Goal: Use online tool/utility: Use online tool/utility

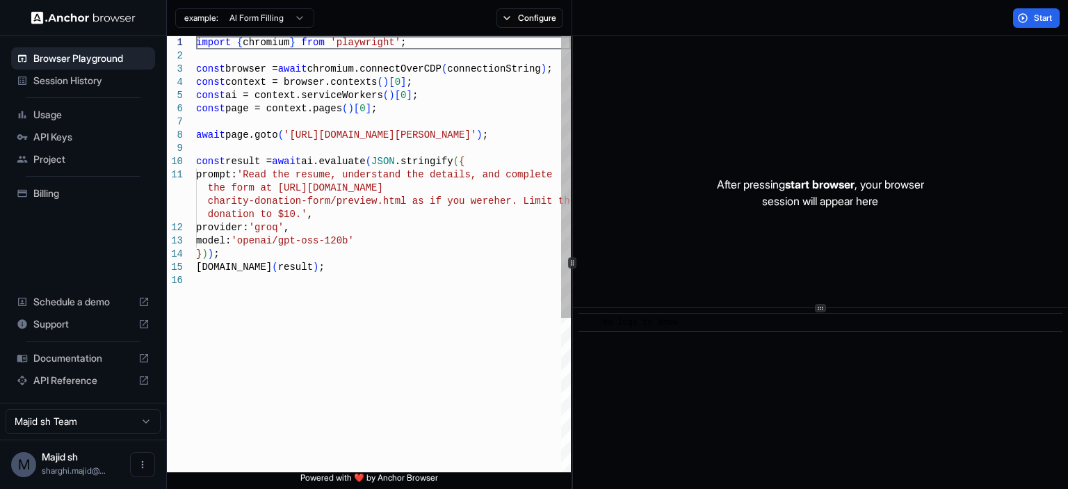
type textarea "**********"
click at [534, 271] on div "import { chromium } from 'playwright' ; const browser = await chromium.connectO…" at bounding box center [383, 372] width 375 height 673
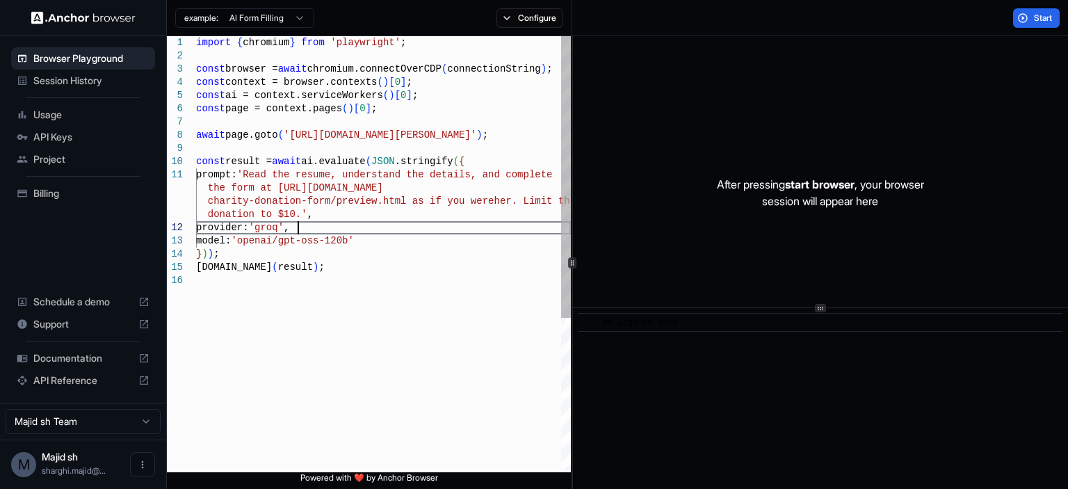
click at [382, 225] on div "import { chromium } from 'playwright' ; const browser = await chromium.connectO…" at bounding box center [383, 372] width 375 height 673
click at [384, 243] on div "import { chromium } from 'playwright' ; const browser = await chromium.connectO…" at bounding box center [383, 372] width 375 height 673
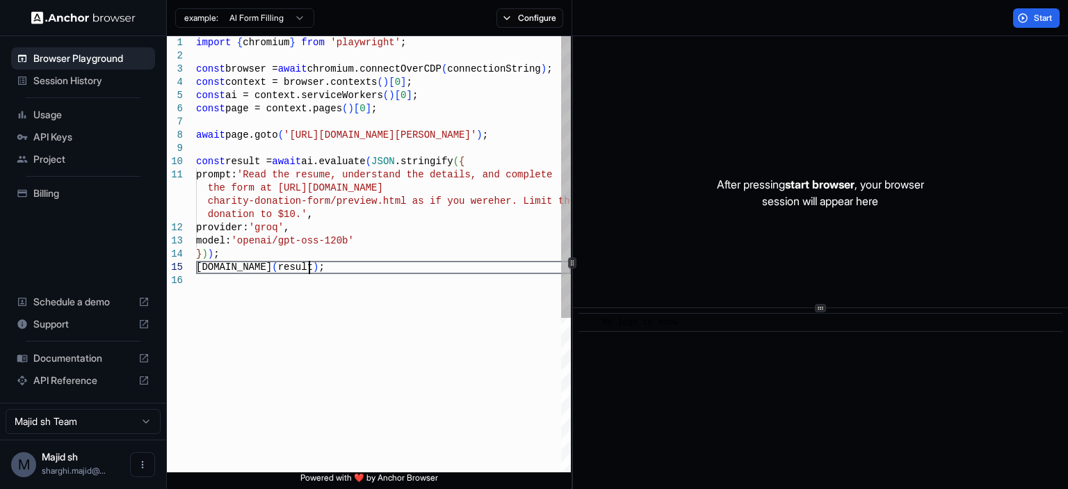
click at [389, 270] on div "import { chromium } from 'playwright' ; const browser = await chromium.connectO…" at bounding box center [383, 372] width 375 height 673
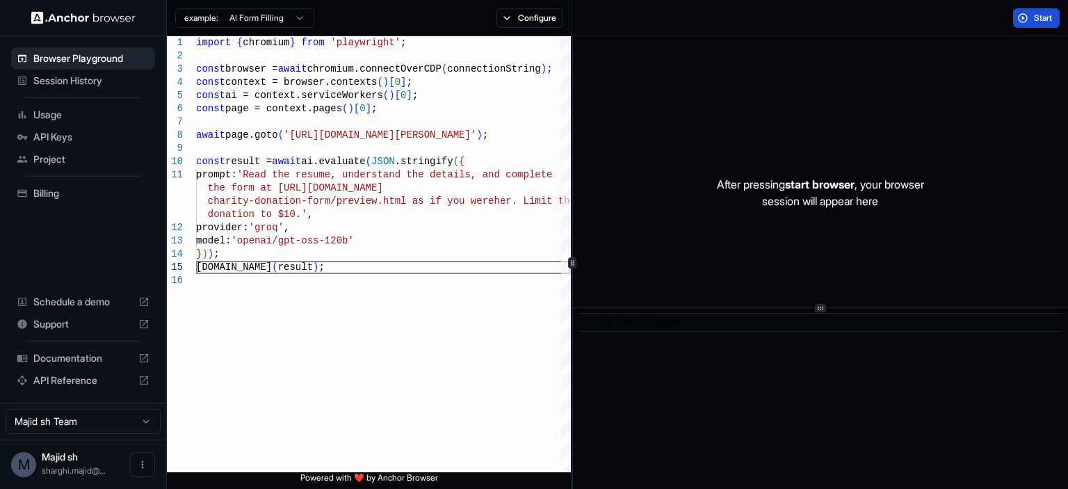
click at [1024, 20] on button "Start" at bounding box center [1036, 17] width 47 height 19
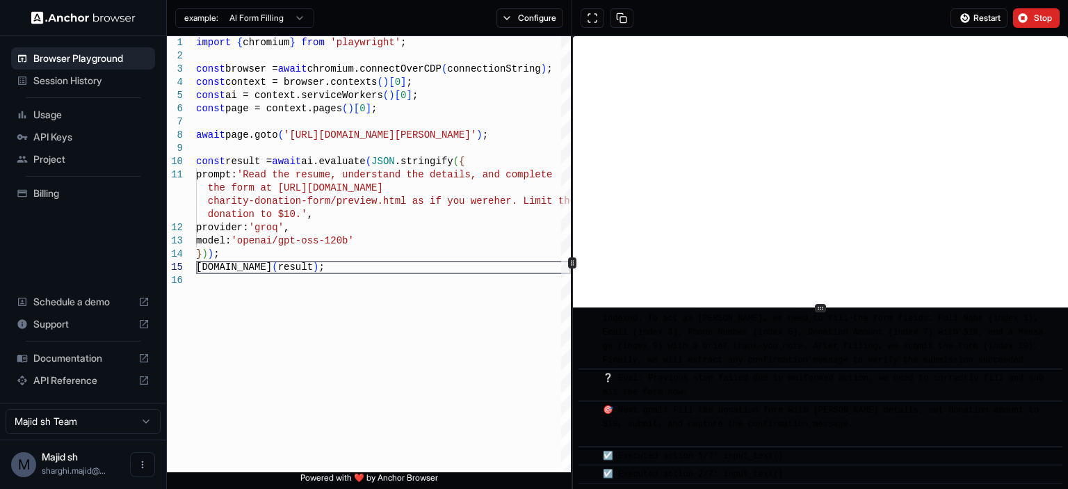
scroll to position [1884, 0]
drag, startPoint x: 769, startPoint y: 408, endPoint x: 759, endPoint y: 375, distance: 34.8
click at [759, 375] on div "❔ Eval: Previous step failed due to malformed action; we need to correctly fill…" at bounding box center [825, 385] width 444 height 28
click at [767, 435] on div "🎯 Next goal: Fill the donation form with Nicol Rider's details, set donation am…" at bounding box center [825, 424] width 444 height 42
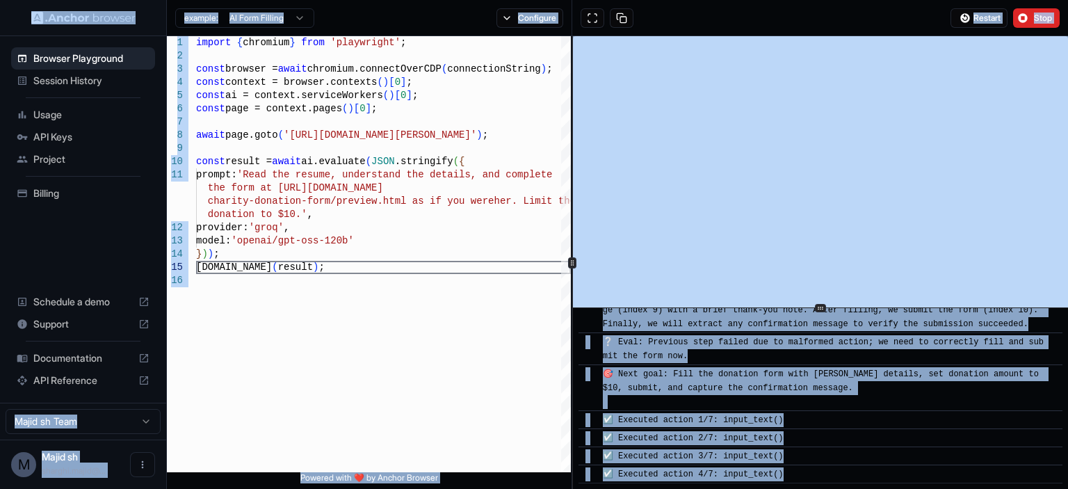
scroll to position [1938, 0]
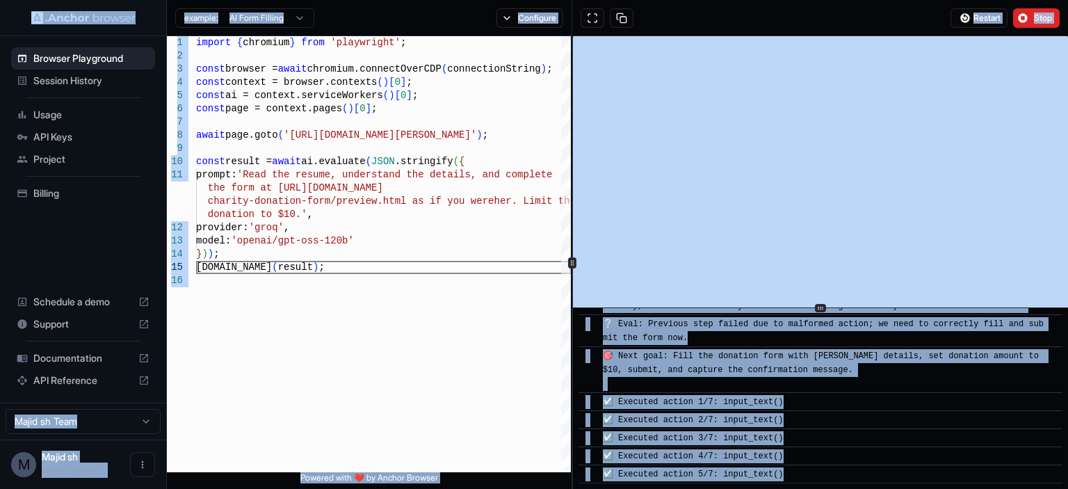
copy body "Browser Playground Session History Usage API Keys Project Billing Schedule a de…"
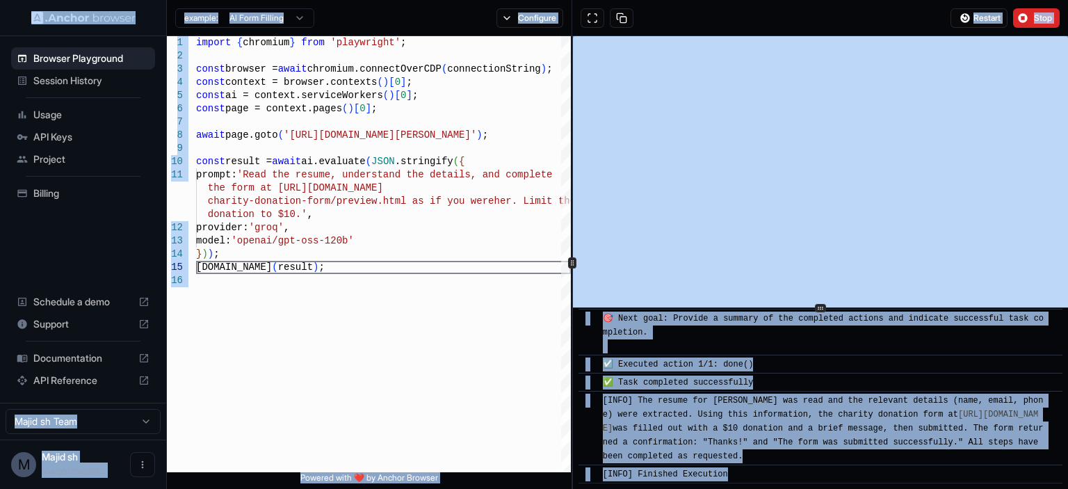
scroll to position [2250, 0]
click at [726, 443] on span "[INFO] The resume for Nicol Rider was read and the relevant details (name, emai…" at bounding box center [823, 427] width 441 height 65
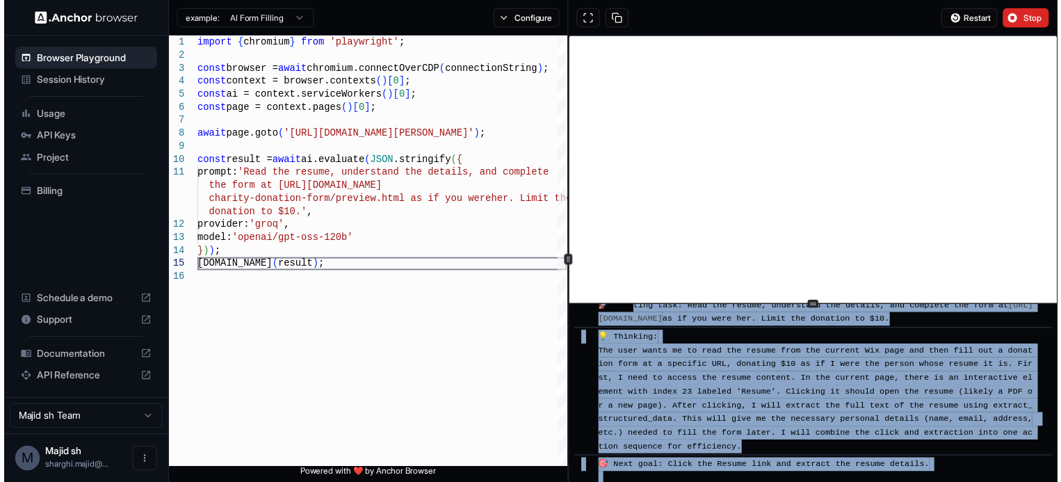
scroll to position [0, 0]
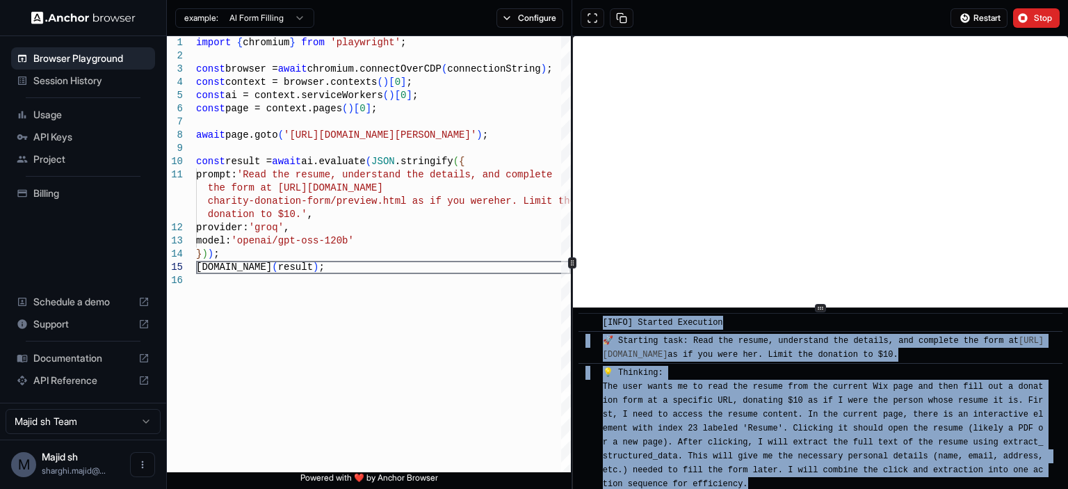
drag, startPoint x: 828, startPoint y: 456, endPoint x: 600, endPoint y: 324, distance: 263.4
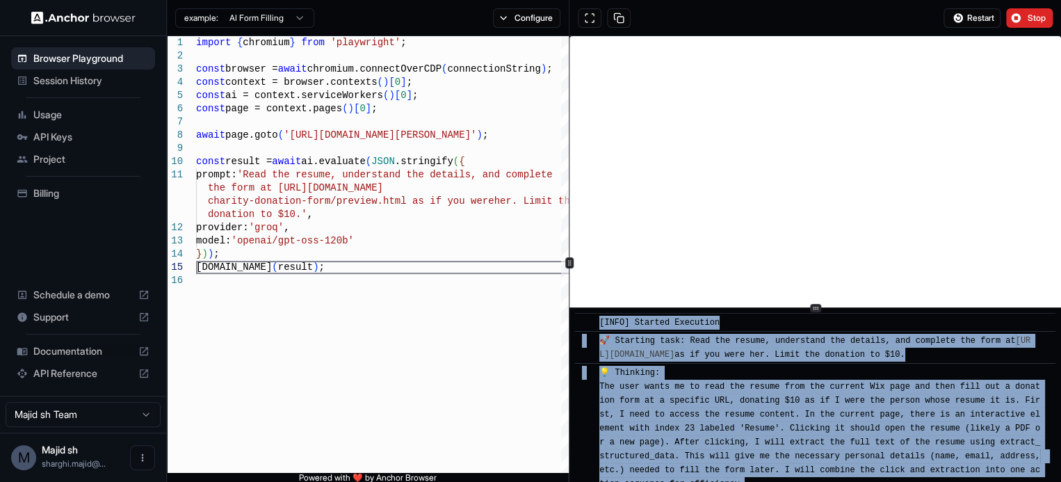
copy div "[INFO] Started Execution ​ 🚀 Starting task: Read the resume, understand the det…"
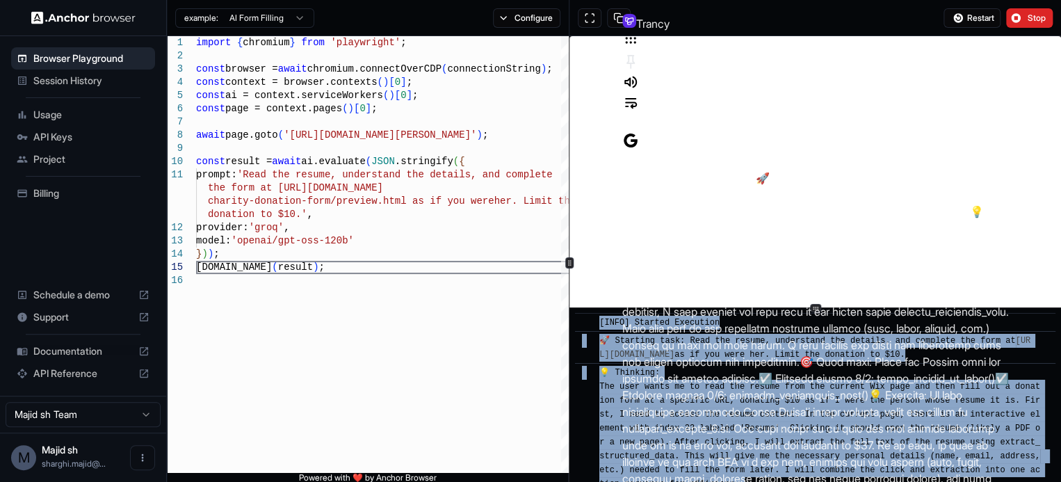
scroll to position [5355, 0]
